Goal: Transaction & Acquisition: Download file/media

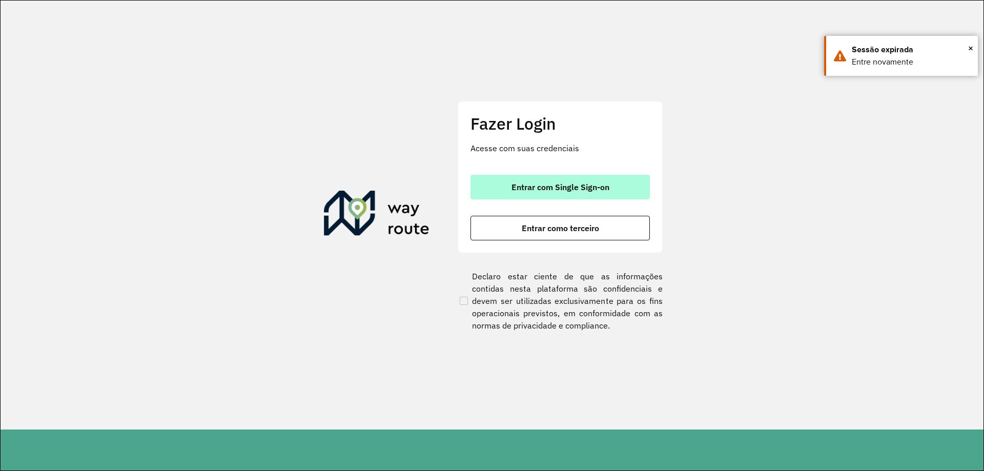
click at [591, 189] on span "Entrar com Single Sign-on" at bounding box center [561, 187] width 98 height 8
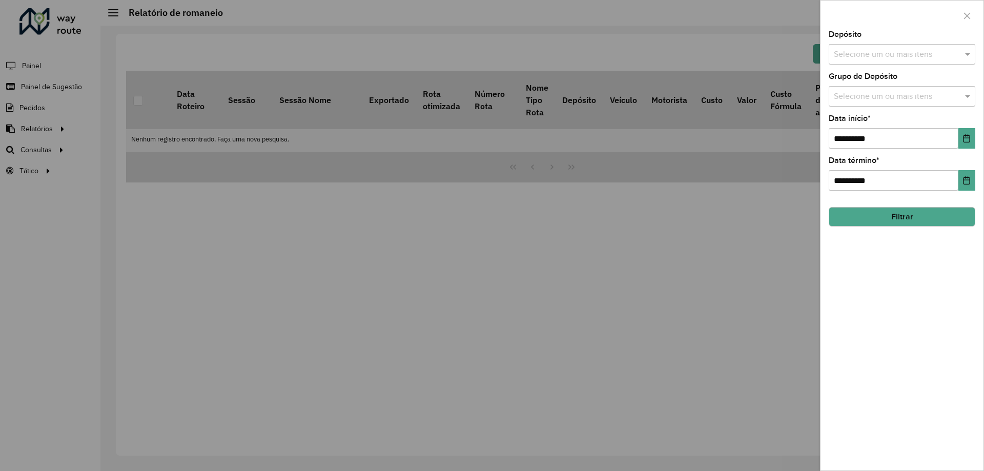
click at [875, 211] on button "Filtrar" at bounding box center [902, 216] width 147 height 19
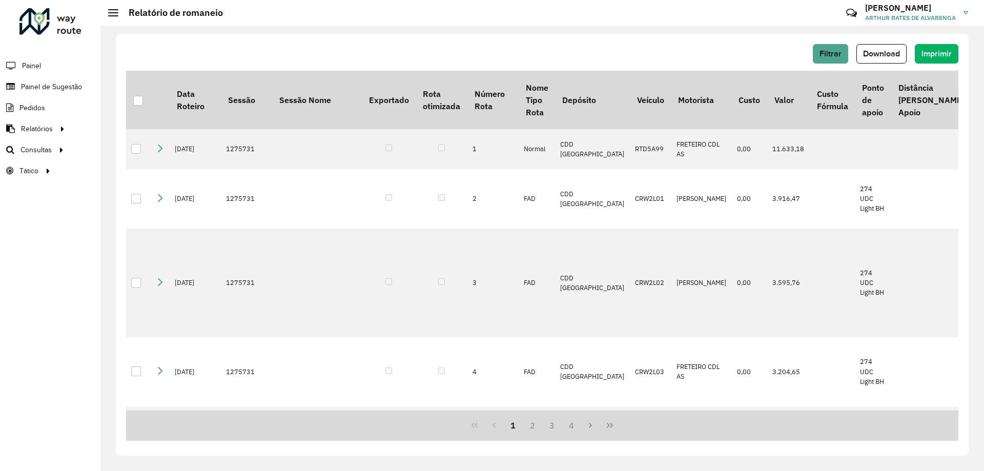
click at [898, 42] on div "Filtrar Download Imprimir Data Roteiro Sessão Sessão Nome Exportado Rota otimiz…" at bounding box center [542, 245] width 853 height 422
click at [895, 46] on button "Download" at bounding box center [882, 53] width 50 height 19
click at [816, 56] on button "Filtrar" at bounding box center [830, 53] width 35 height 19
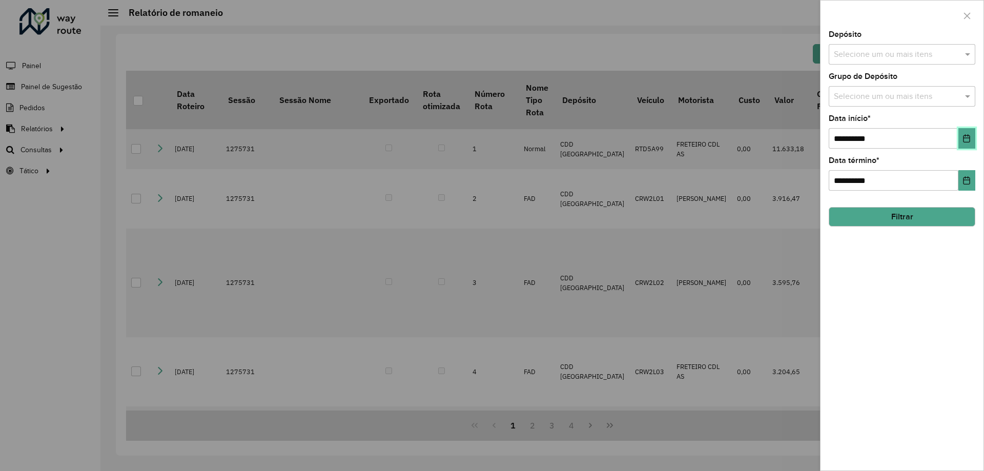
click at [973, 130] on button "Choose Date" at bounding box center [967, 138] width 17 height 21
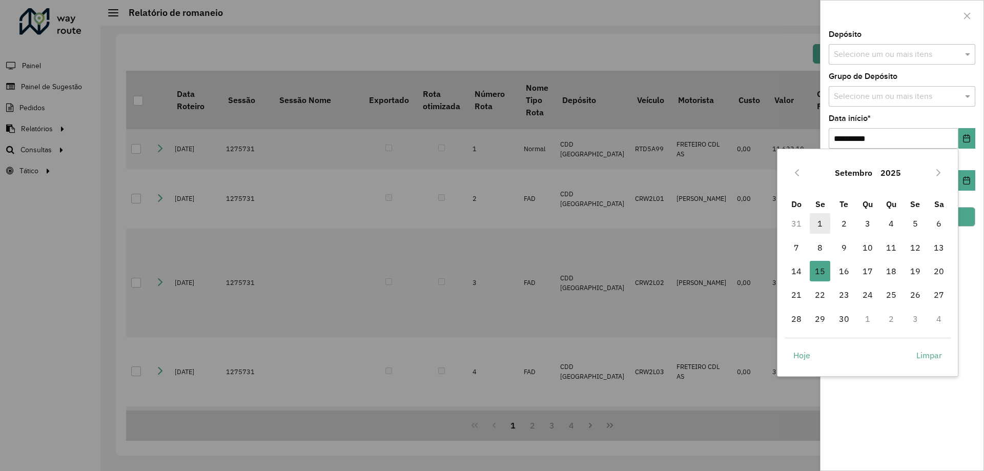
click at [818, 223] on span "1" at bounding box center [820, 223] width 21 height 21
type input "**********"
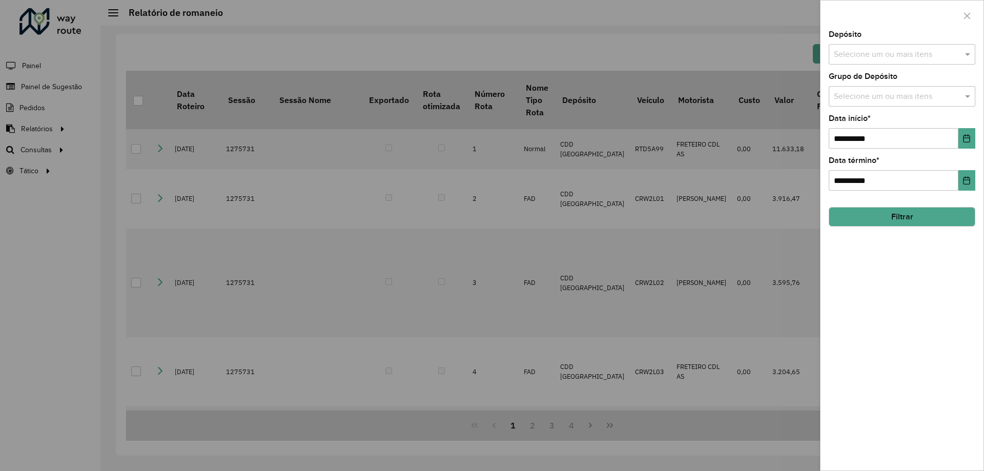
click at [865, 223] on button "Filtrar" at bounding box center [902, 216] width 147 height 19
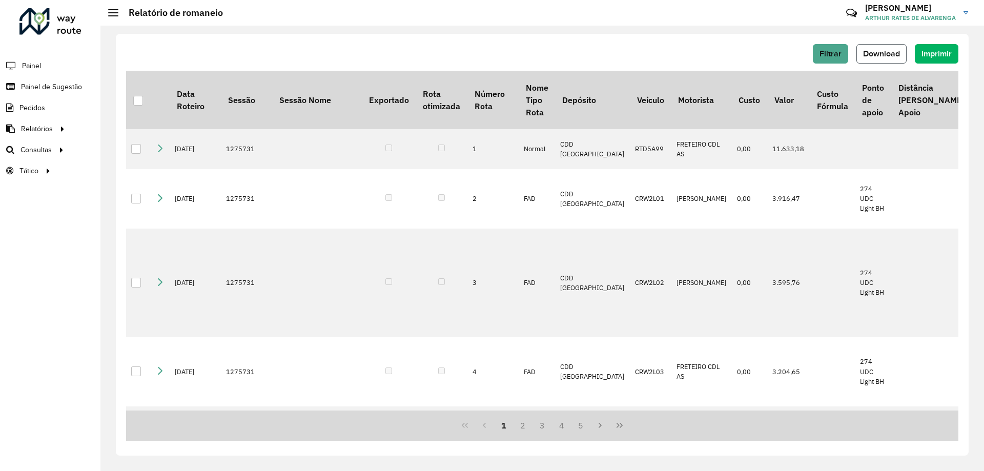
click at [885, 46] on button "Download" at bounding box center [882, 53] width 50 height 19
